Goal: Task Accomplishment & Management: Manage account settings

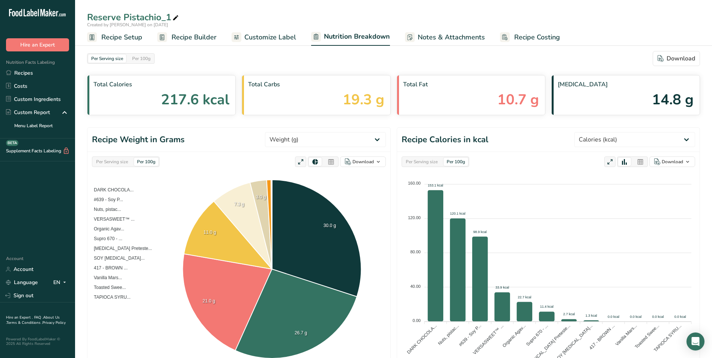
select select "Calories"
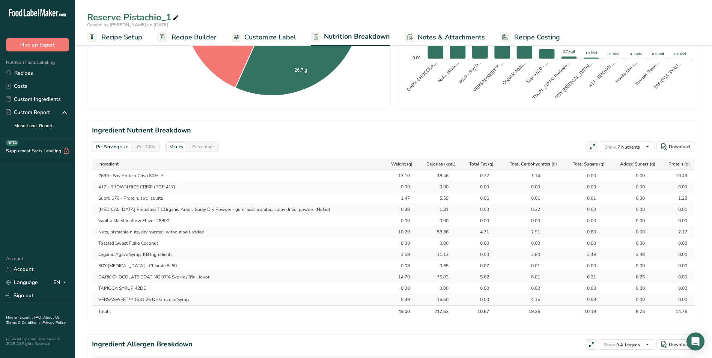
scroll to position [263, 0]
click at [20, 72] on link "Recipes" at bounding box center [37, 72] width 75 height 13
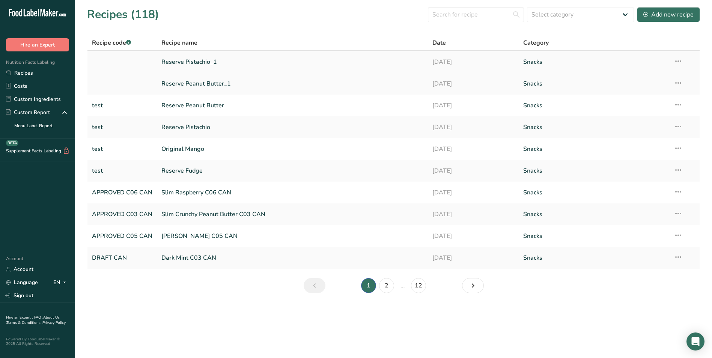
click at [678, 60] on icon at bounding box center [678, 61] width 9 height 14
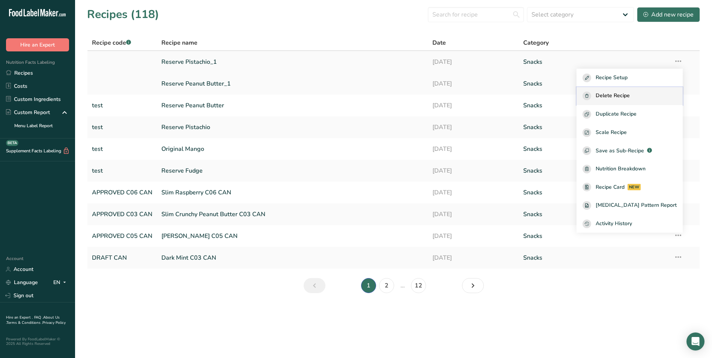
click at [624, 95] on span "Delete Recipe" at bounding box center [613, 96] width 34 height 9
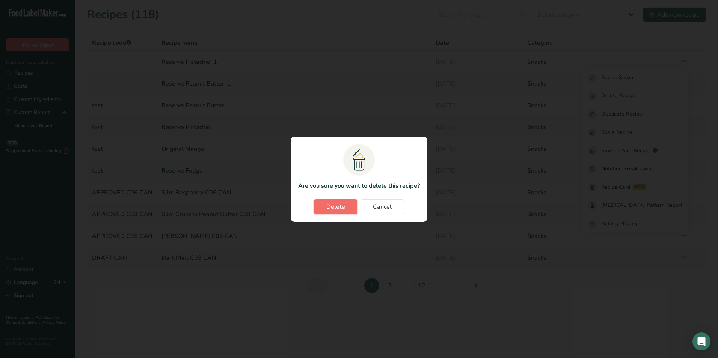
click at [341, 206] on span "Delete" at bounding box center [335, 206] width 19 height 9
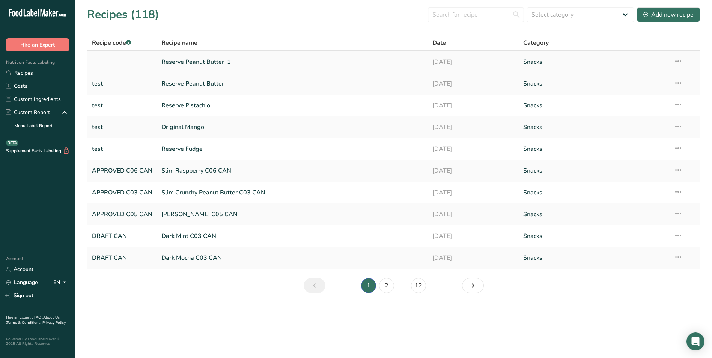
click at [678, 61] on icon at bounding box center [678, 61] width 9 height 14
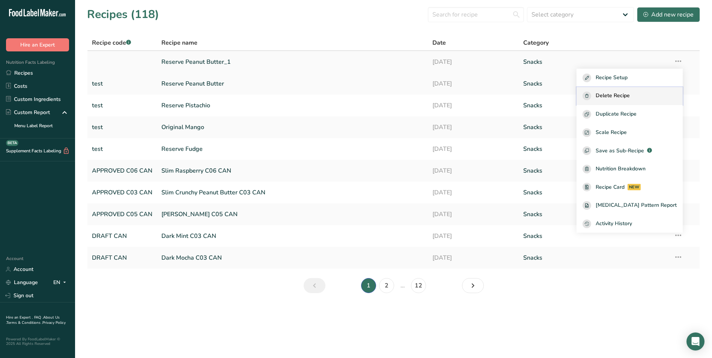
click at [628, 94] on span "Delete Recipe" at bounding box center [613, 96] width 34 height 9
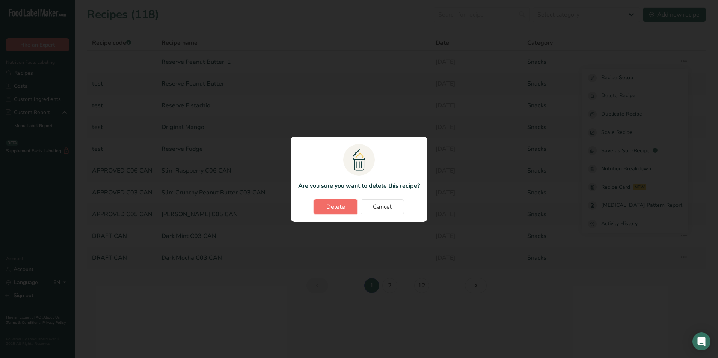
click at [350, 208] on button "Delete" at bounding box center [336, 206] width 44 height 15
